Goal: Information Seeking & Learning: Learn about a topic

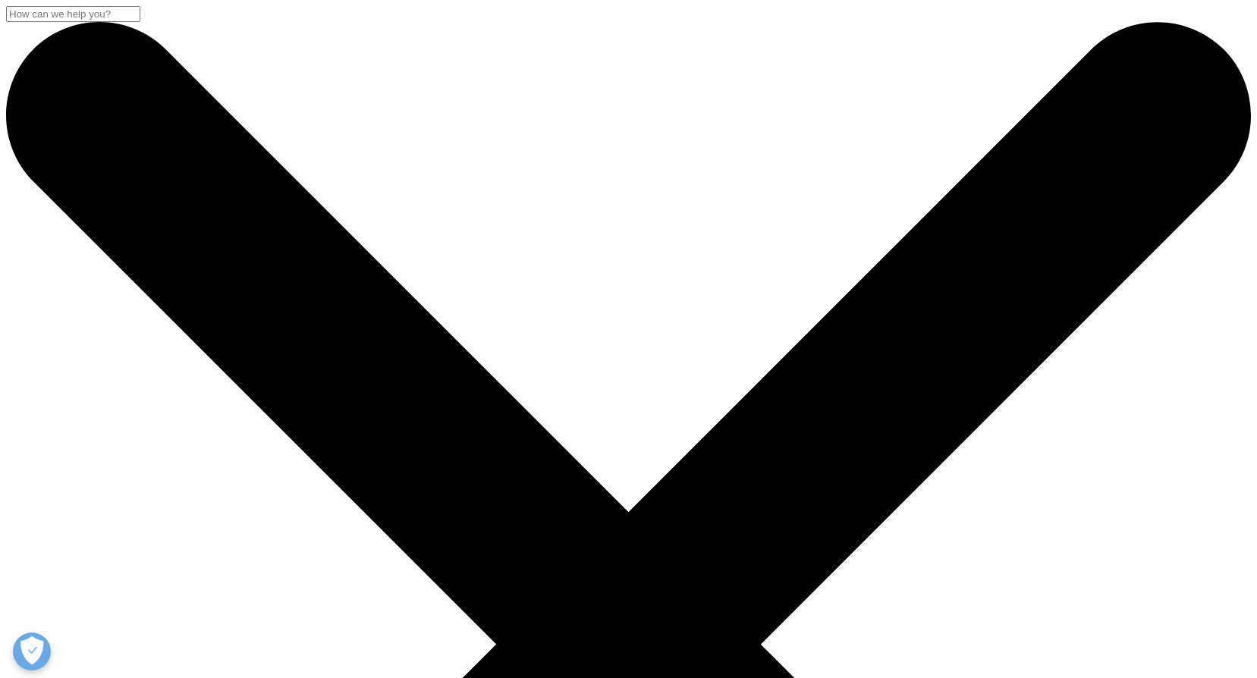
scroll to position [469, 0]
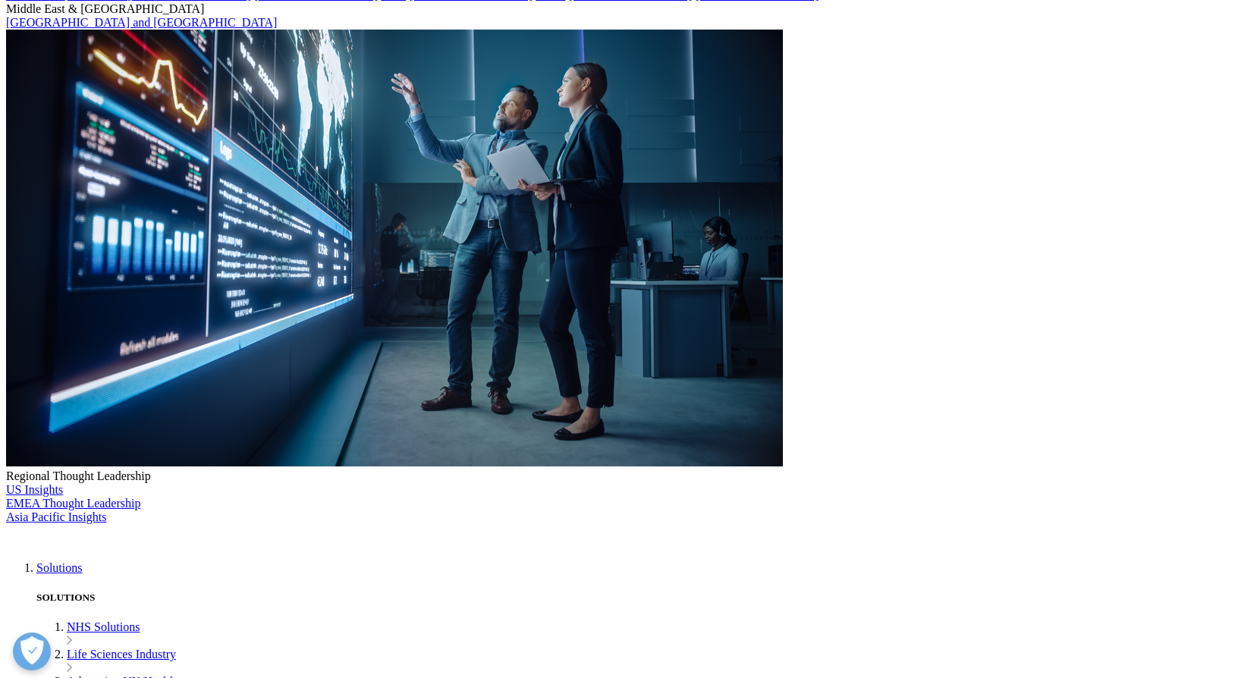
scroll to position [0, 0]
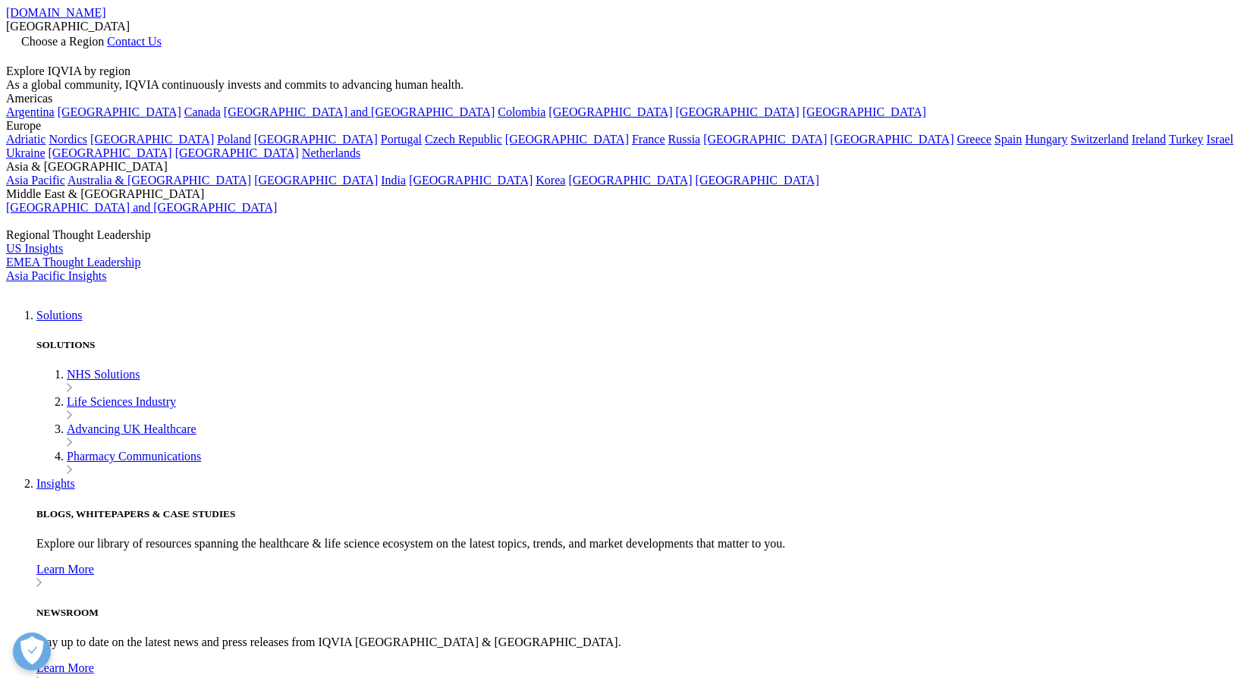
click at [127, 294] on img at bounding box center [66, 294] width 121 height 0
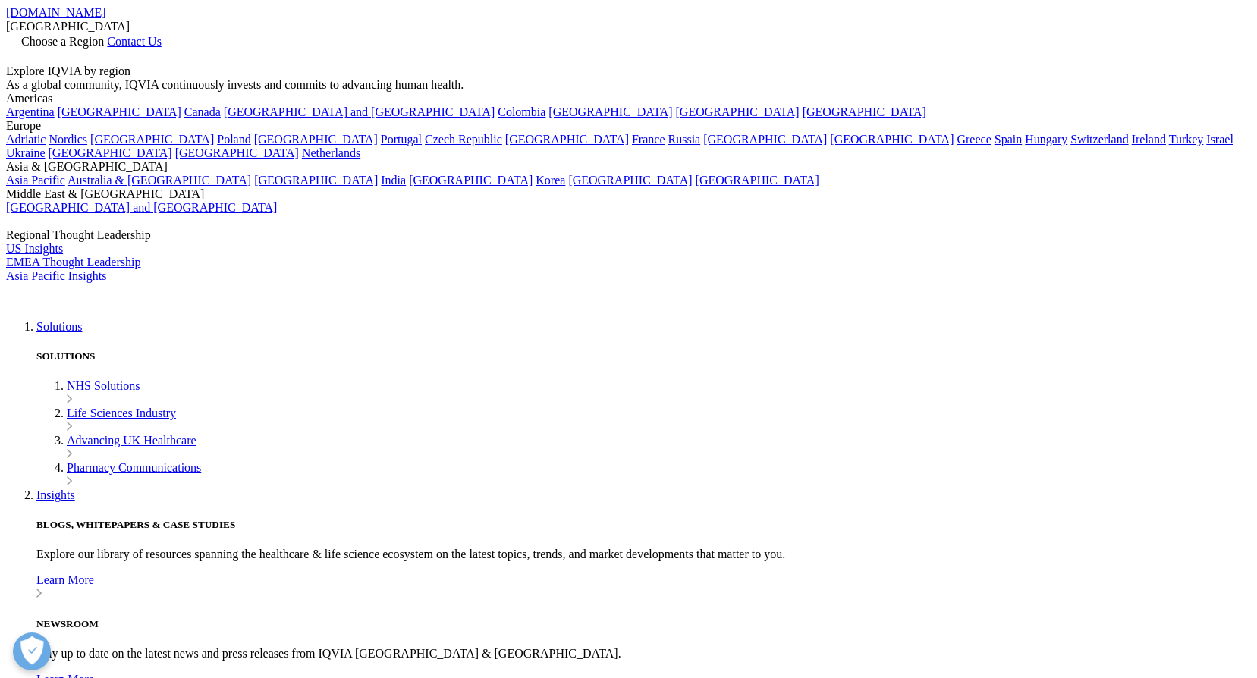
click at [107, 35] on icon at bounding box center [107, 41] width 0 height 13
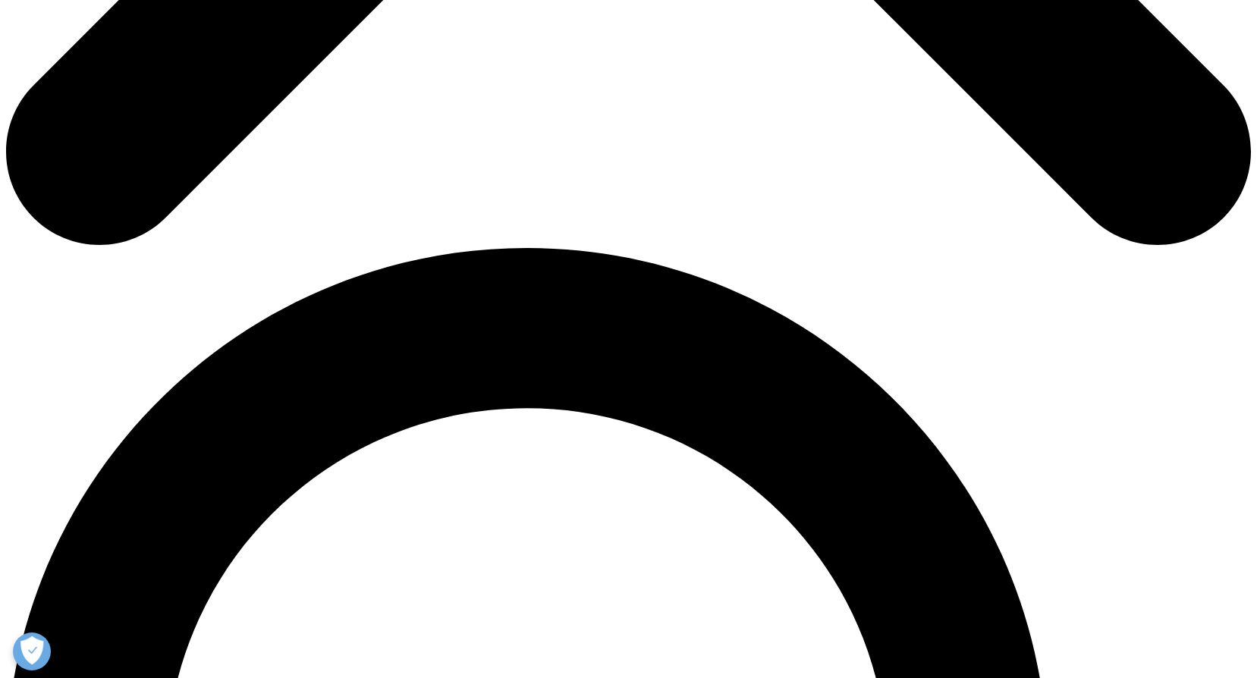
scroll to position [834, 0]
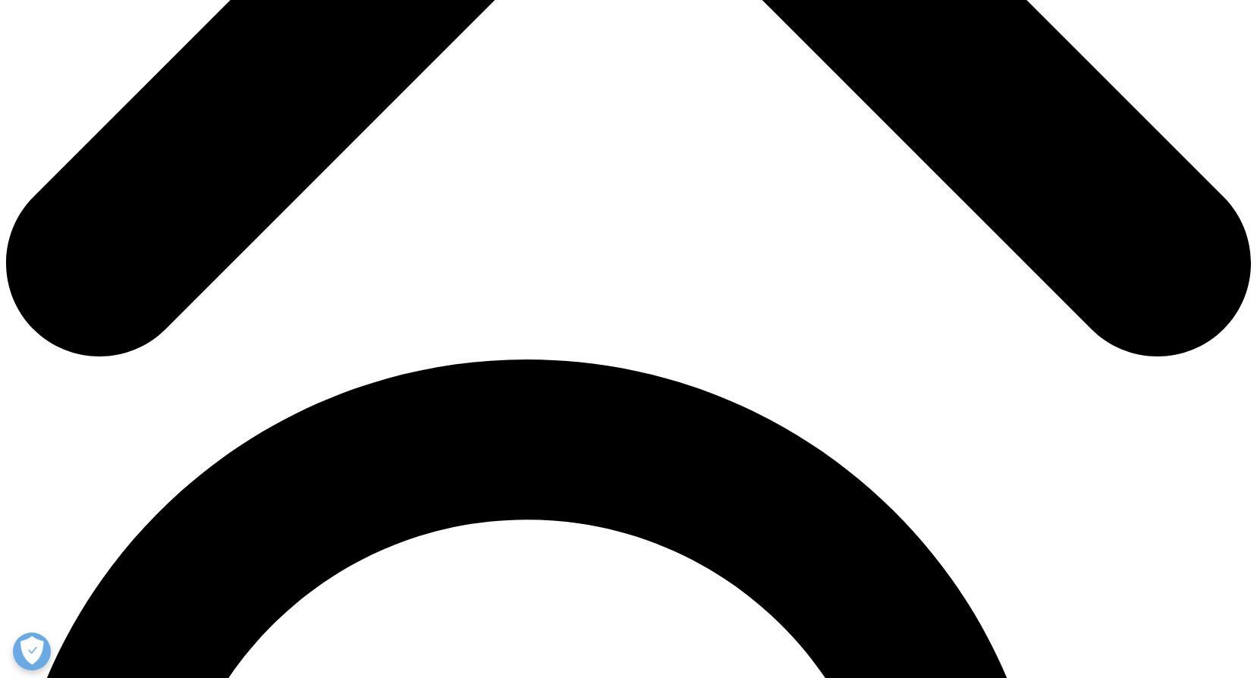
scroll to position [986, 0]
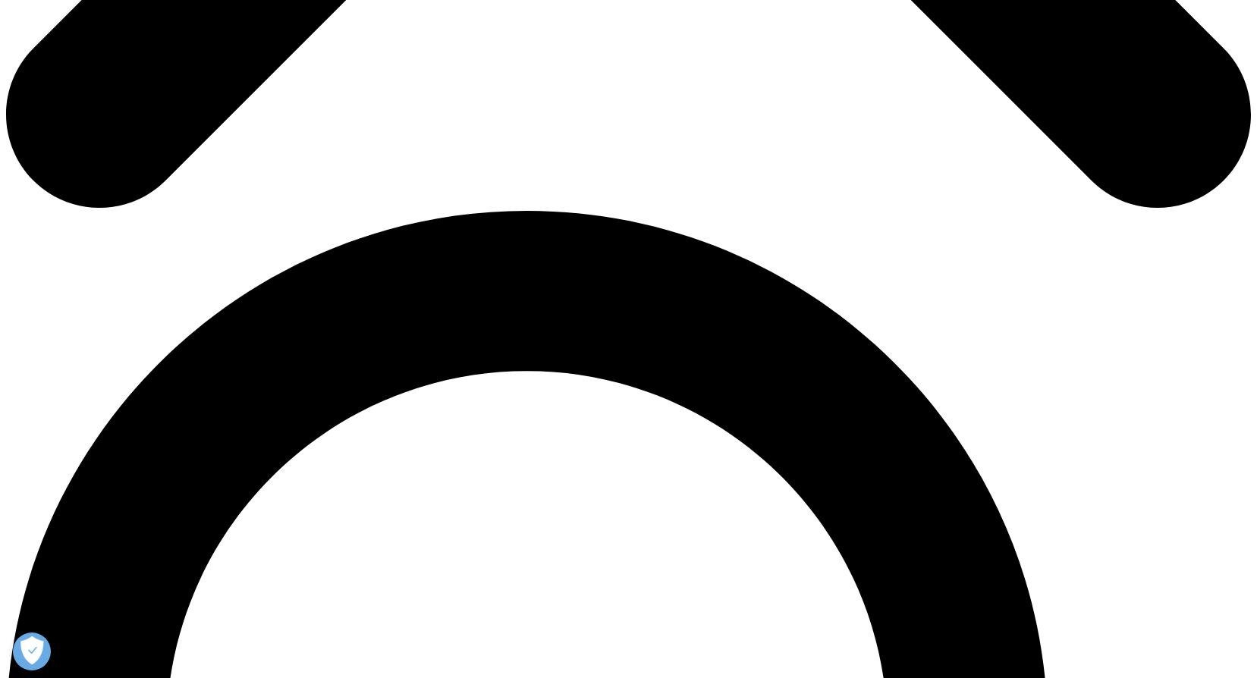
scroll to position [1214, 0]
